Goal: Task Accomplishment & Management: Manage account settings

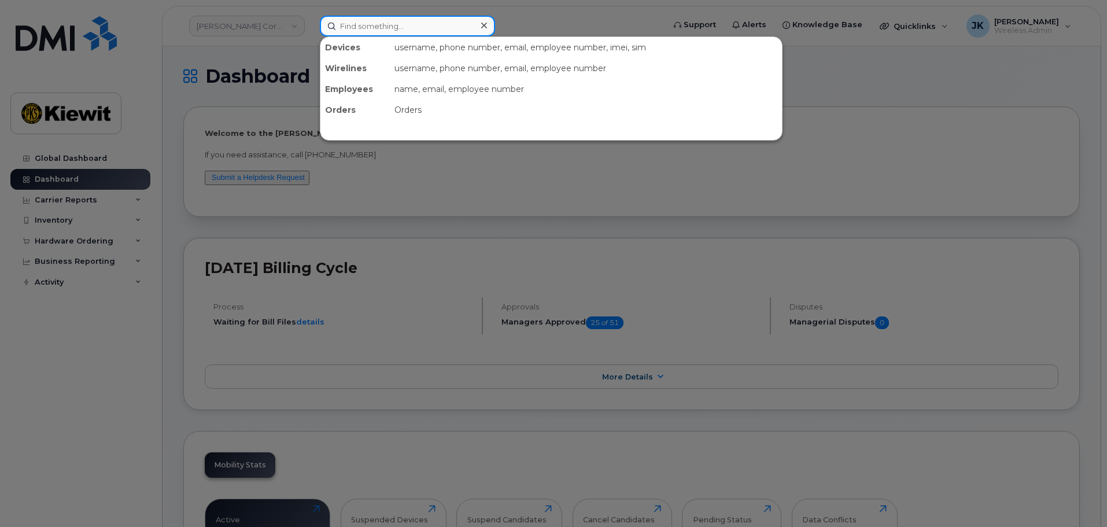
drag, startPoint x: 357, startPoint y: 28, endPoint x: 364, endPoint y: 33, distance: 8.3
click at [359, 29] on input at bounding box center [407, 26] width 175 height 21
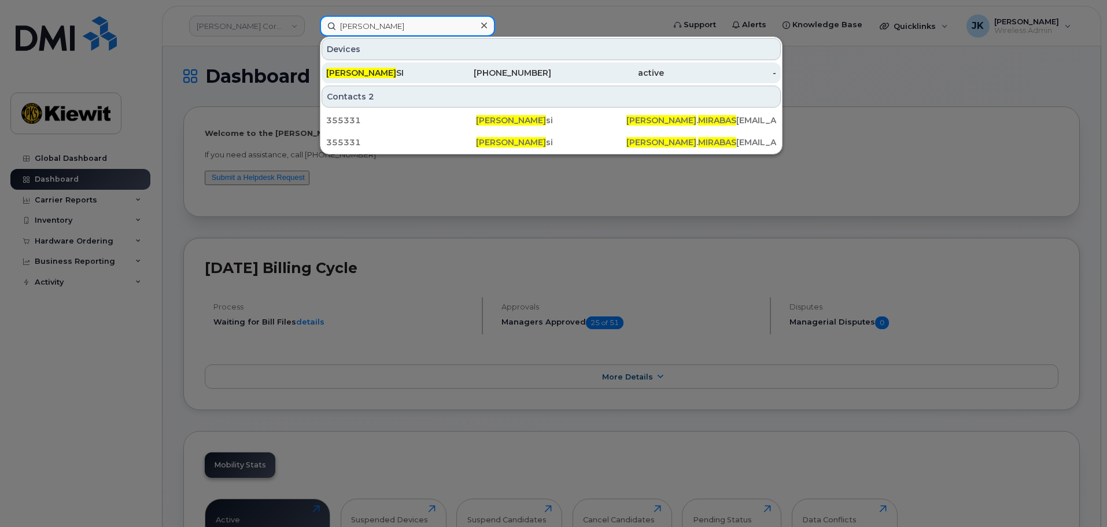
type input "james mirabas"
click at [464, 76] on div "720-281-2484" at bounding box center [495, 73] width 113 height 12
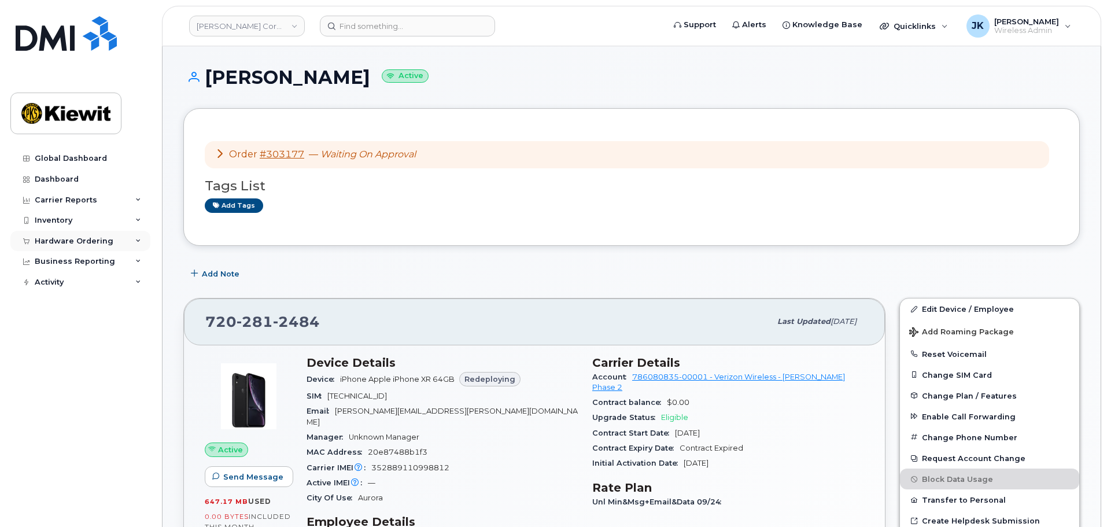
click at [69, 240] on div "Hardware Ordering" at bounding box center [74, 240] width 79 height 9
click at [83, 285] on link "Orders" at bounding box center [91, 284] width 120 height 22
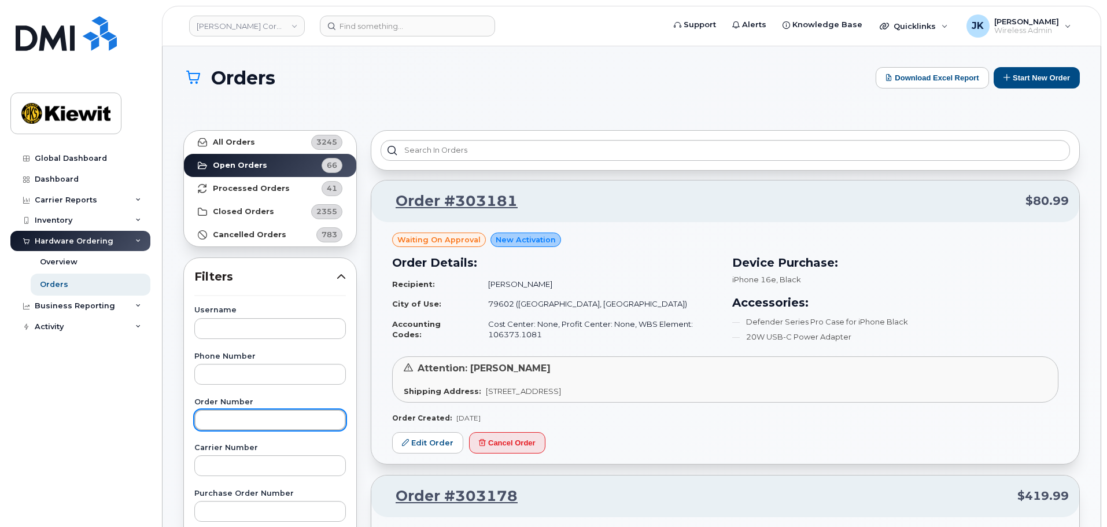
click at [304, 423] on input "text" at bounding box center [269, 419] width 151 height 21
paste input "303177"
type input "303177"
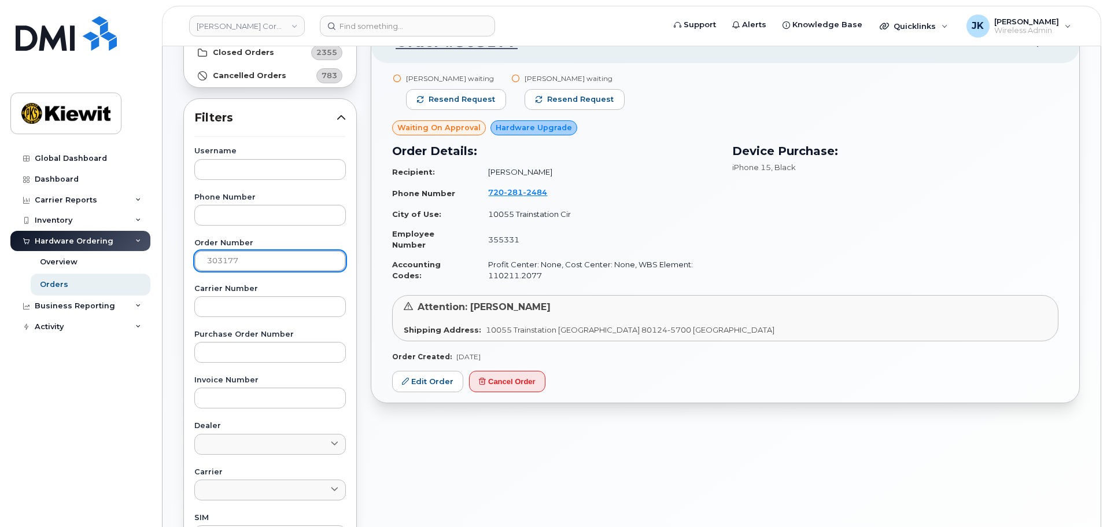
scroll to position [173, 0]
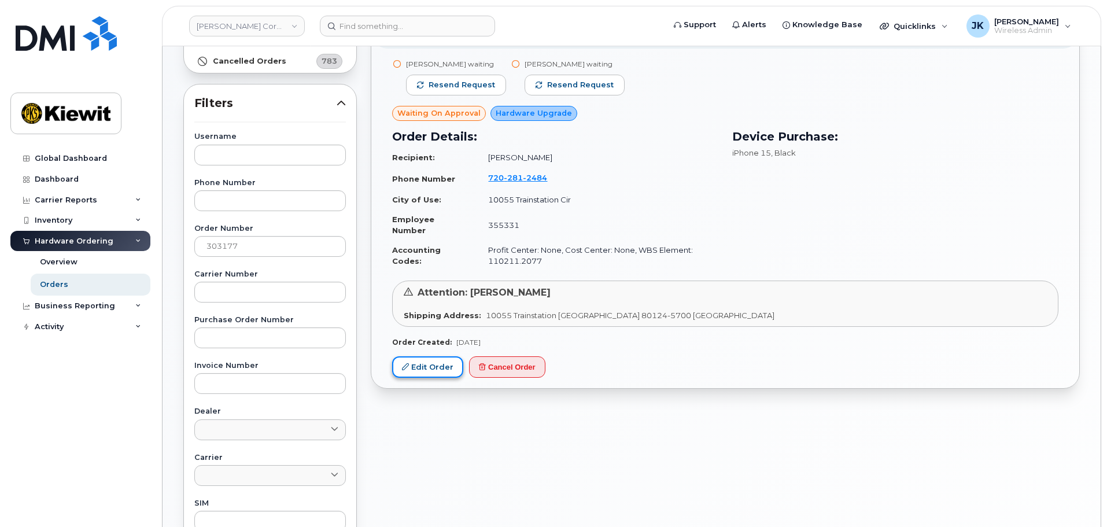
click at [425, 374] on link "Edit Order" at bounding box center [427, 366] width 71 height 21
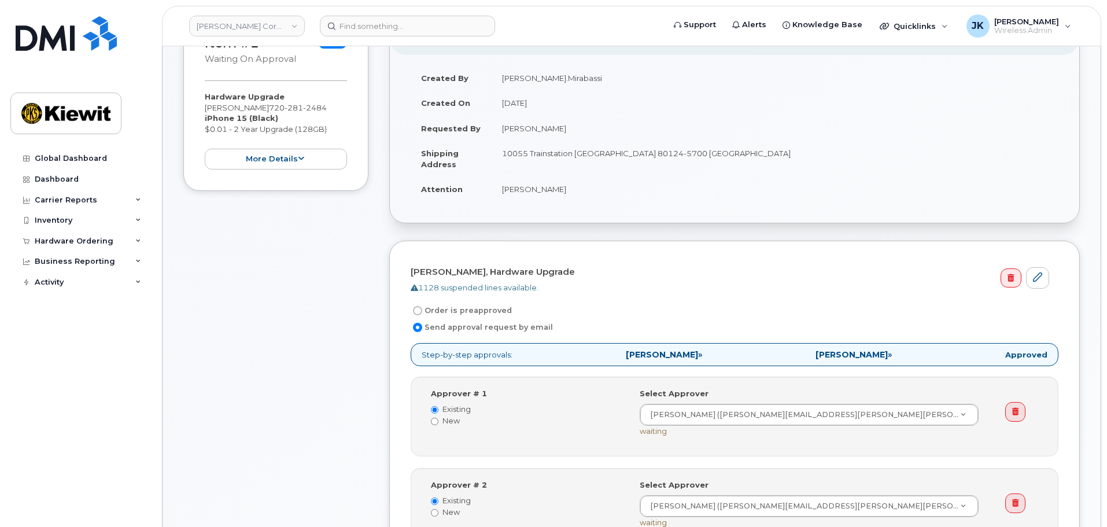
scroll to position [173, 0]
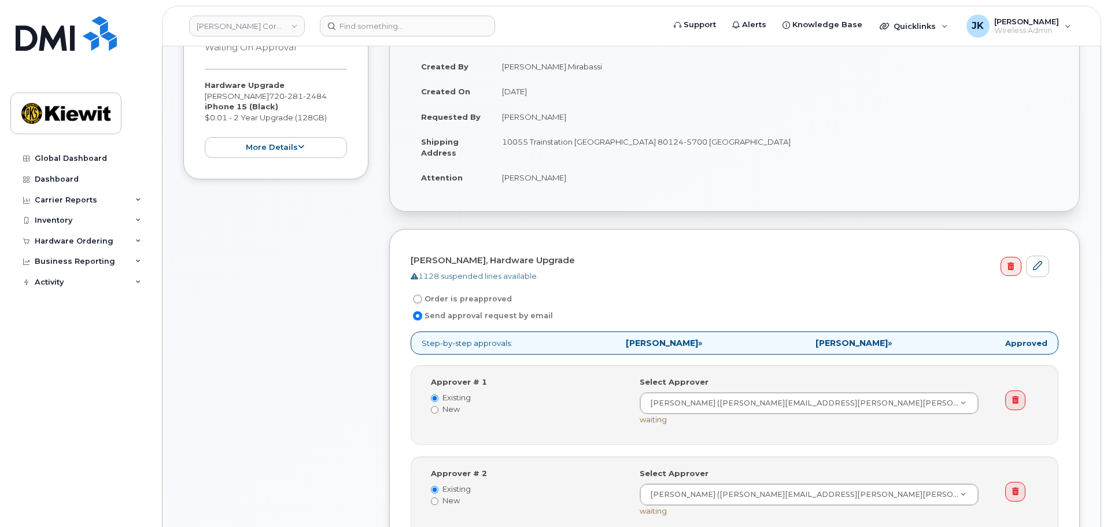
click at [417, 300] on input "Order is preapproved" at bounding box center [417, 298] width 9 height 9
radio input "true"
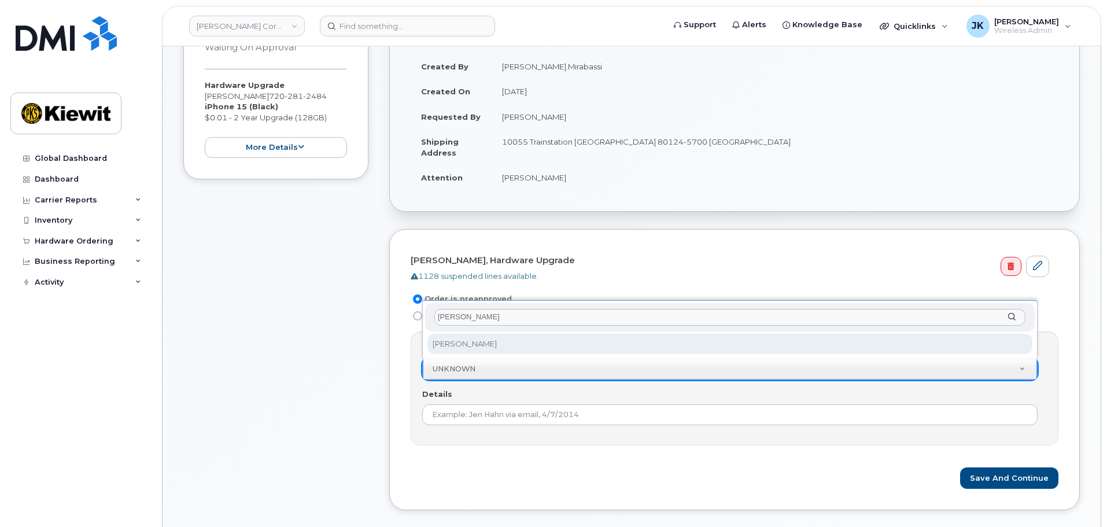
type input "jennifer krussel"
select select "2149666"
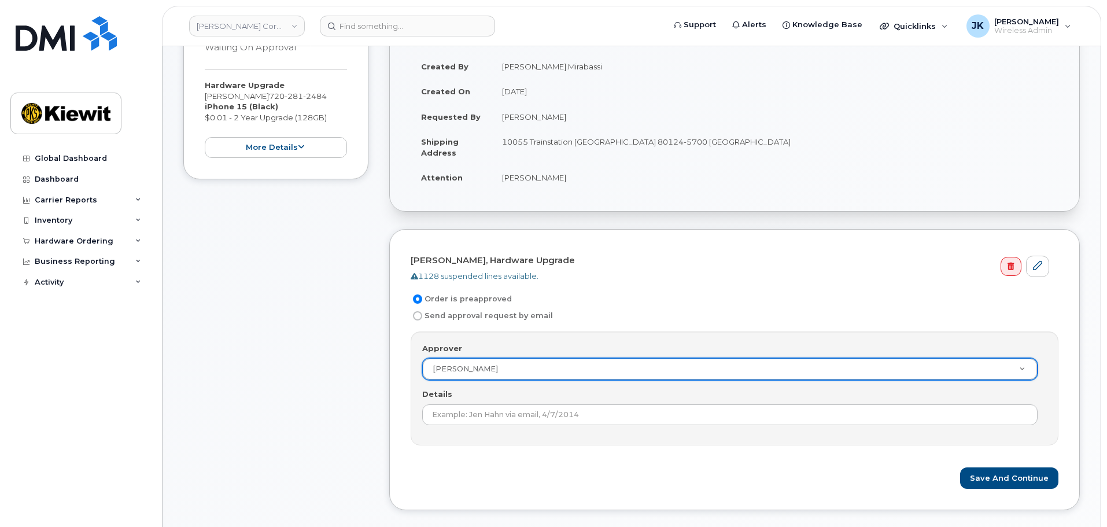
click at [515, 426] on div "Approver Jennifer Krussel Approver UNKNOWN Aaron Seward Abrianna Garcia Aditi R…" at bounding box center [735, 388] width 648 height 114
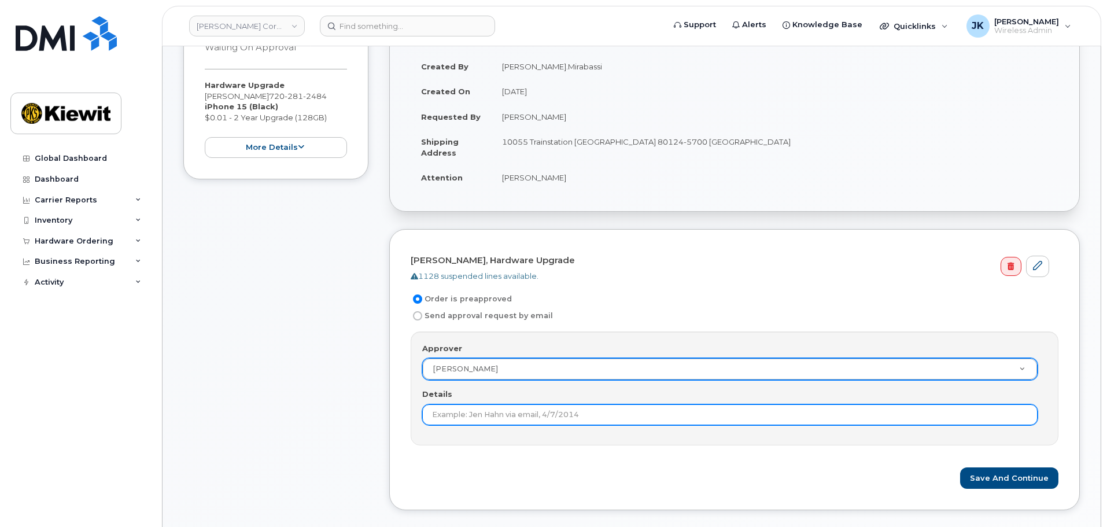
click at [518, 413] on input "Details" at bounding box center [729, 414] width 615 height 21
type input "2nd approval not needed."
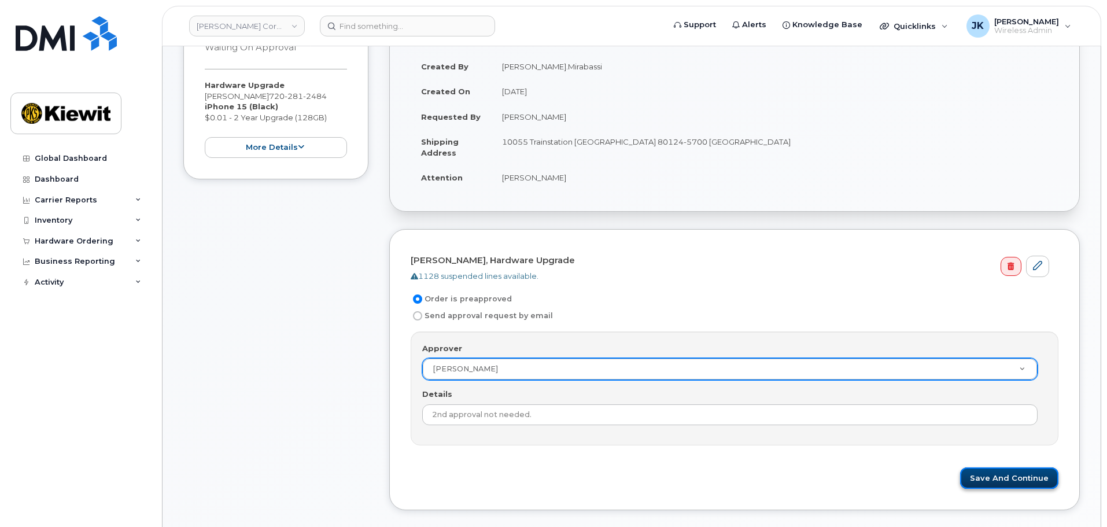
click at [990, 478] on button "Save and Continue" at bounding box center [1009, 477] width 98 height 21
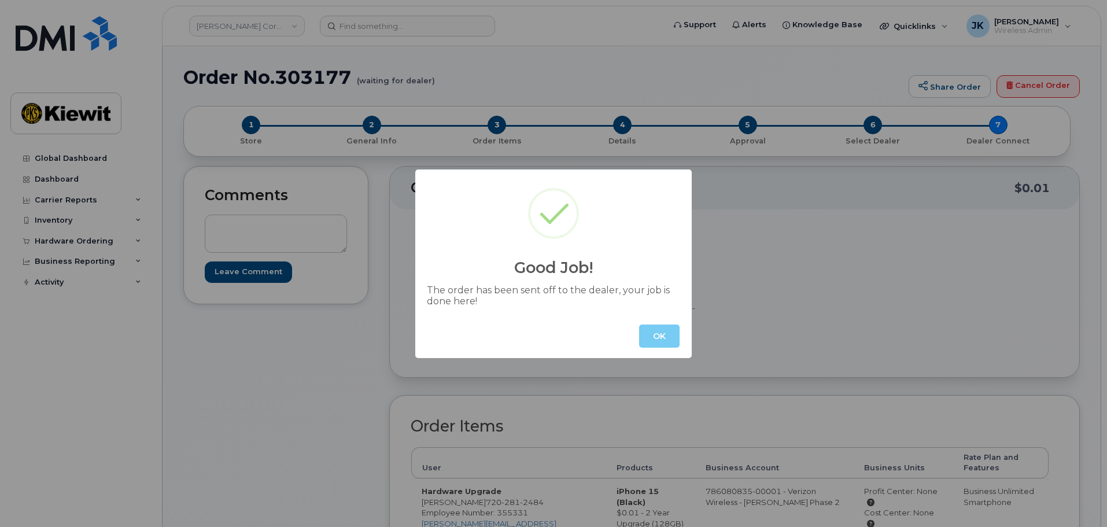
click at [657, 330] on button "OK" at bounding box center [659, 335] width 40 height 23
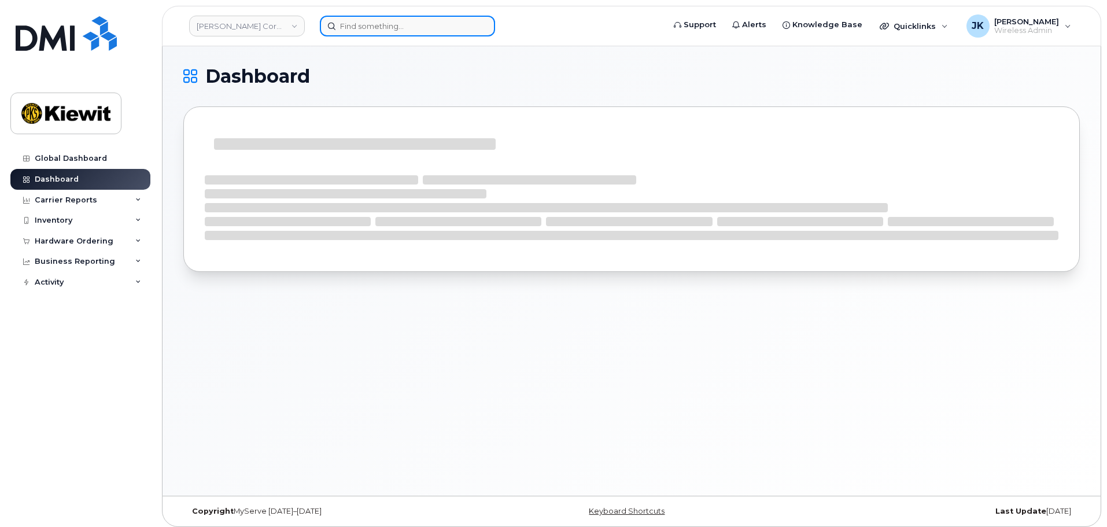
click at [346, 28] on input at bounding box center [407, 26] width 175 height 21
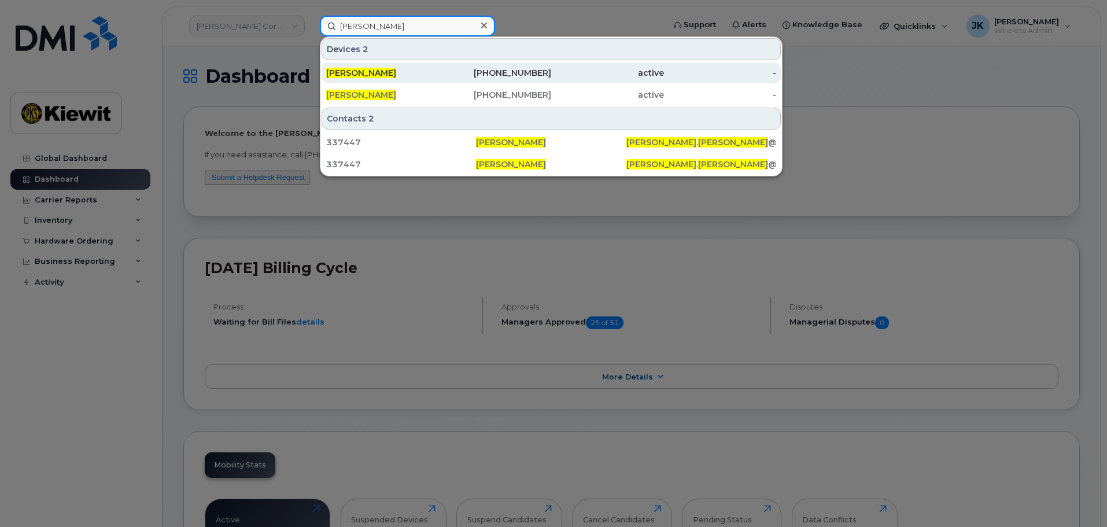
type input "[PERSON_NAME]"
click at [515, 70] on div "[PHONE_NUMBER]" at bounding box center [495, 73] width 113 height 12
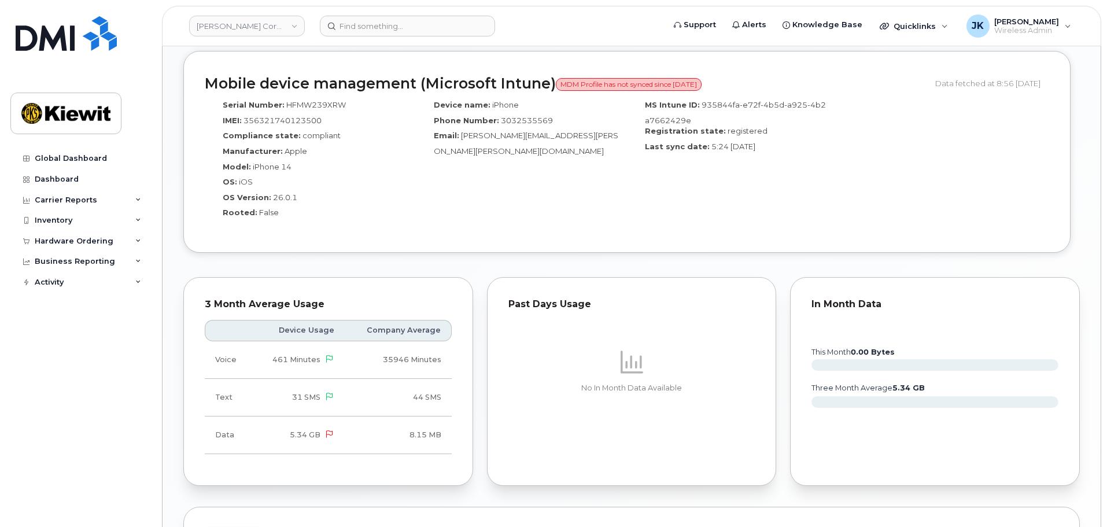
scroll to position [694, 0]
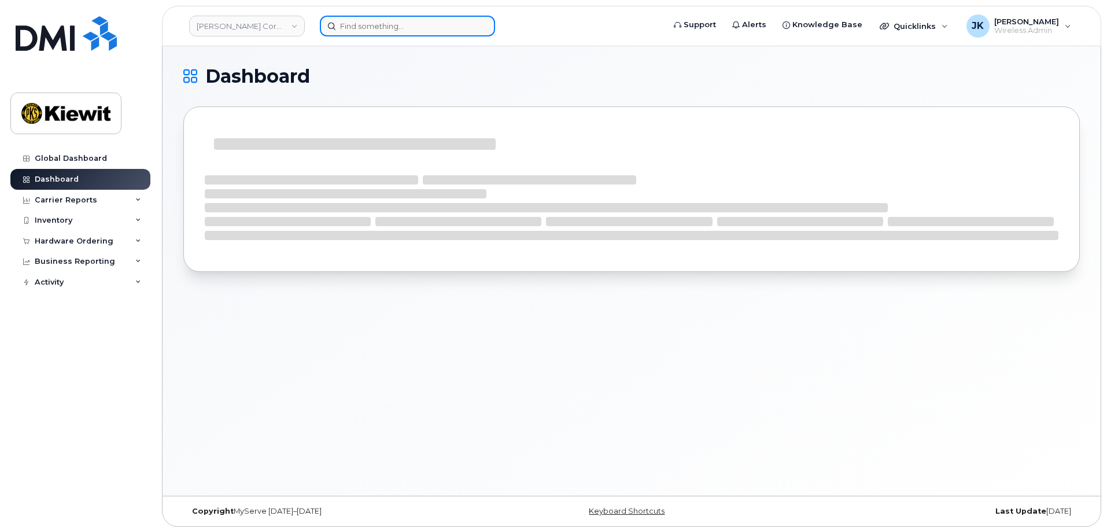
click at [378, 29] on input at bounding box center [407, 26] width 175 height 21
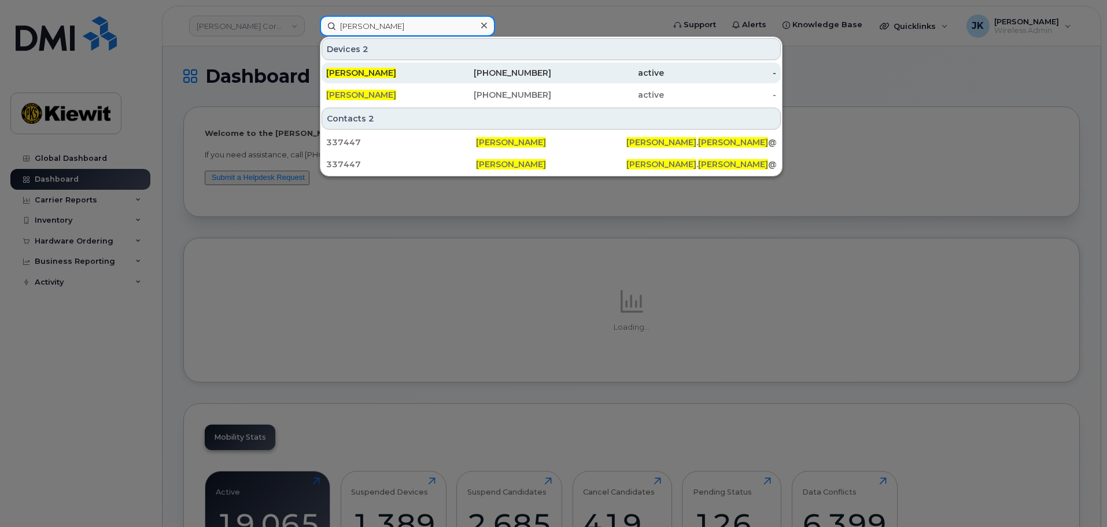
type input "[PERSON_NAME]"
click at [495, 75] on div "[PHONE_NUMBER]" at bounding box center [495, 73] width 113 height 12
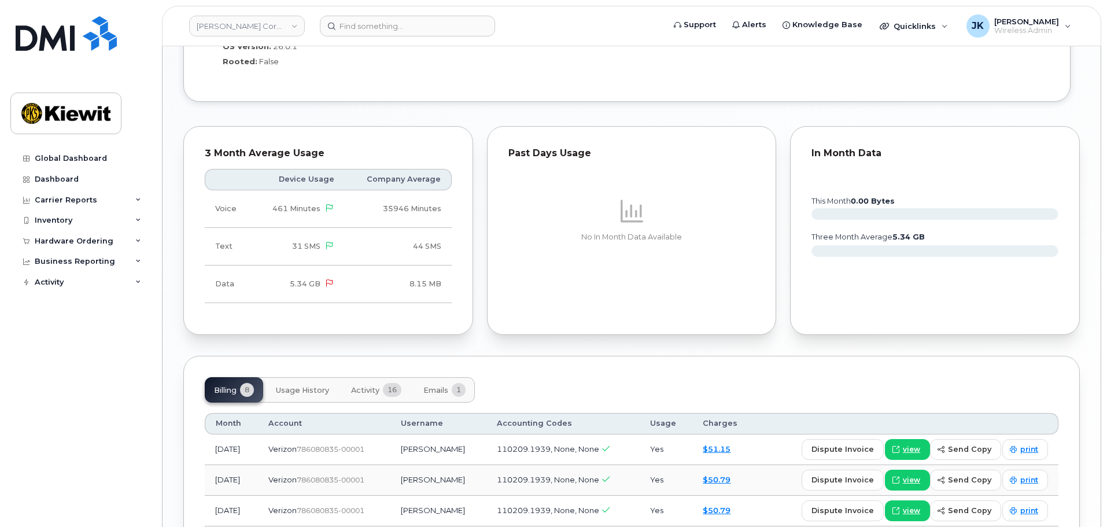
scroll to position [1099, 0]
